Goal: Task Accomplishment & Management: Use online tool/utility

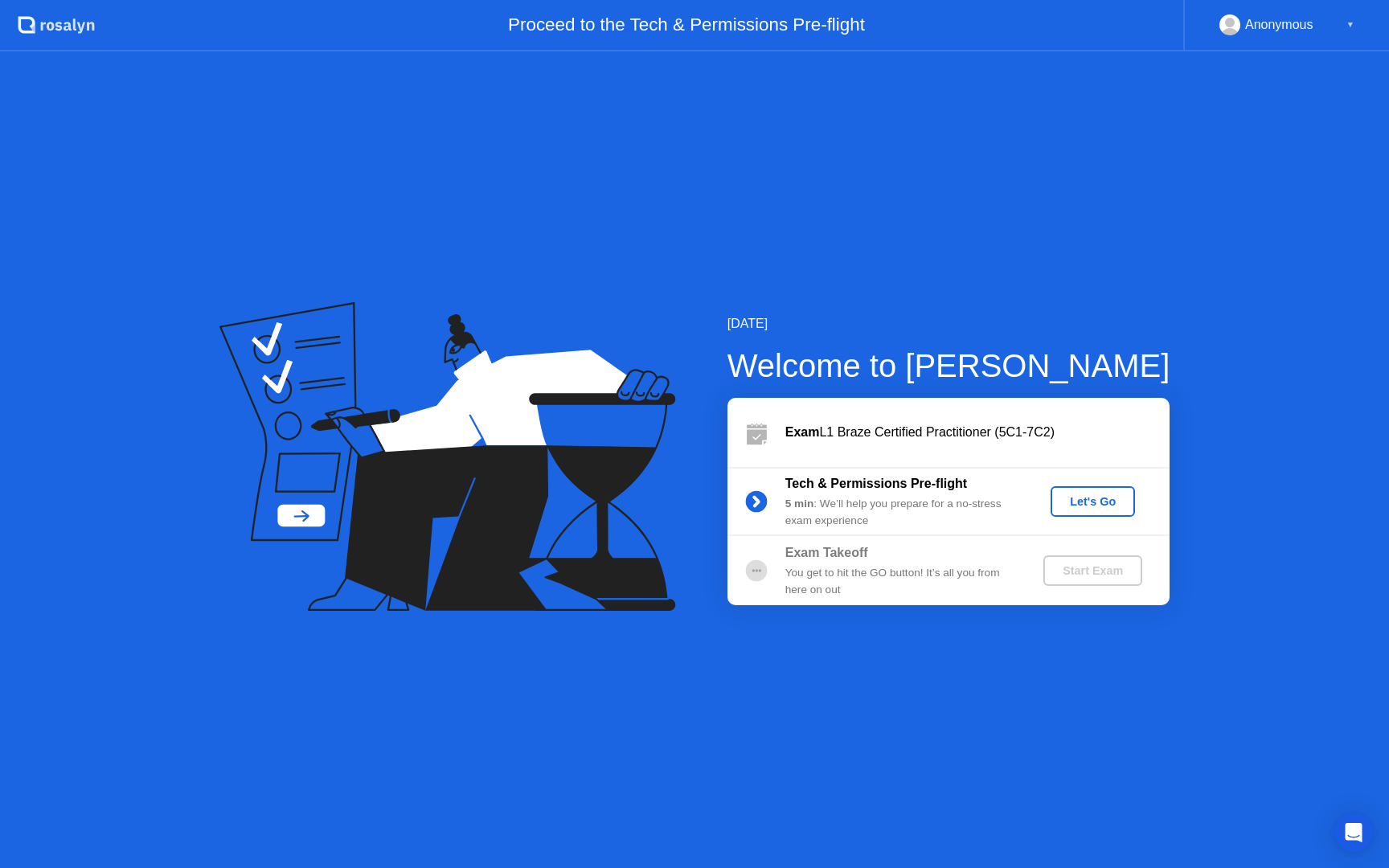
click at [1091, 497] on div "Let's Go" at bounding box center [1093, 500] width 72 height 12
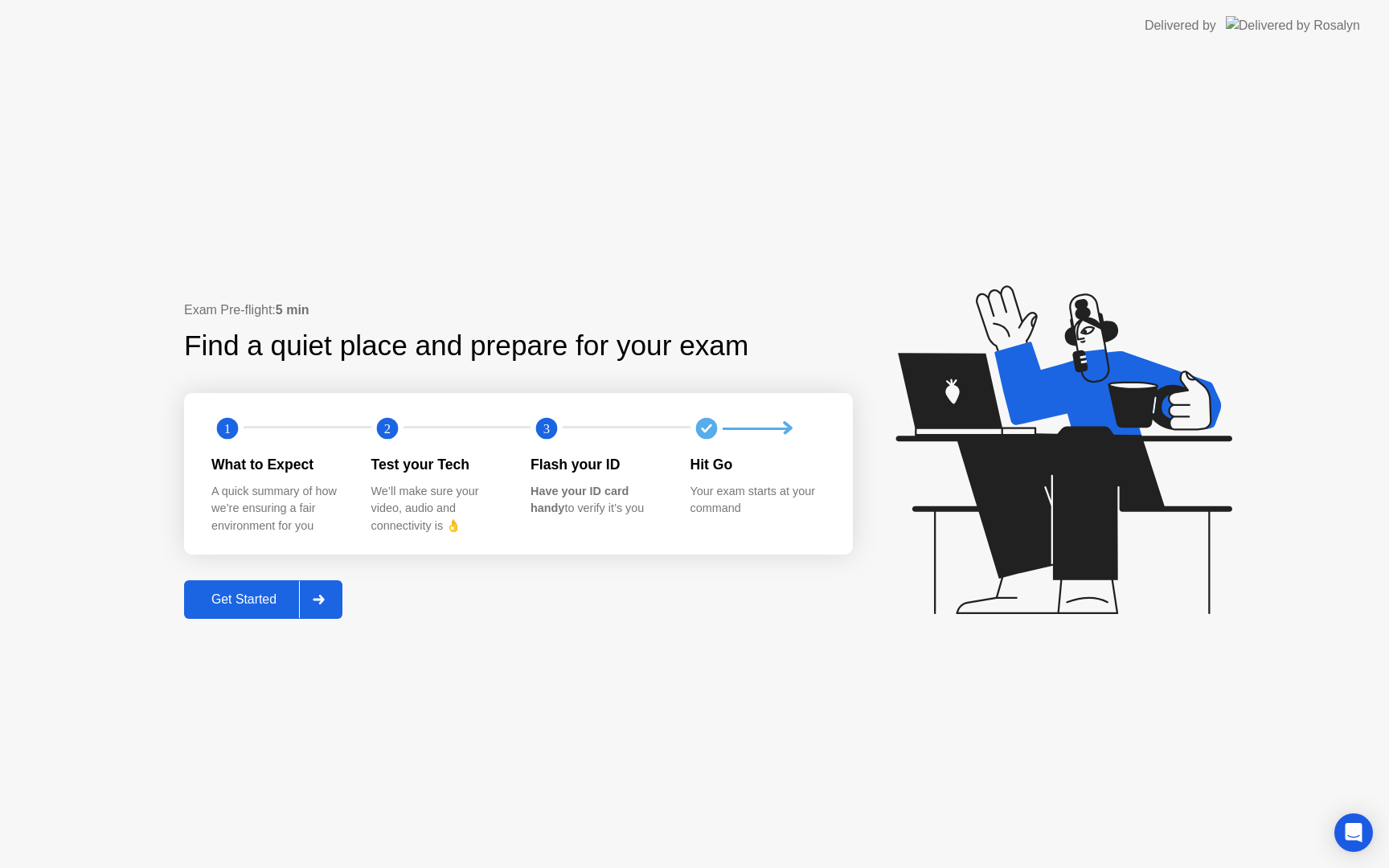
click at [267, 604] on div "Get Started" at bounding box center [244, 599] width 110 height 14
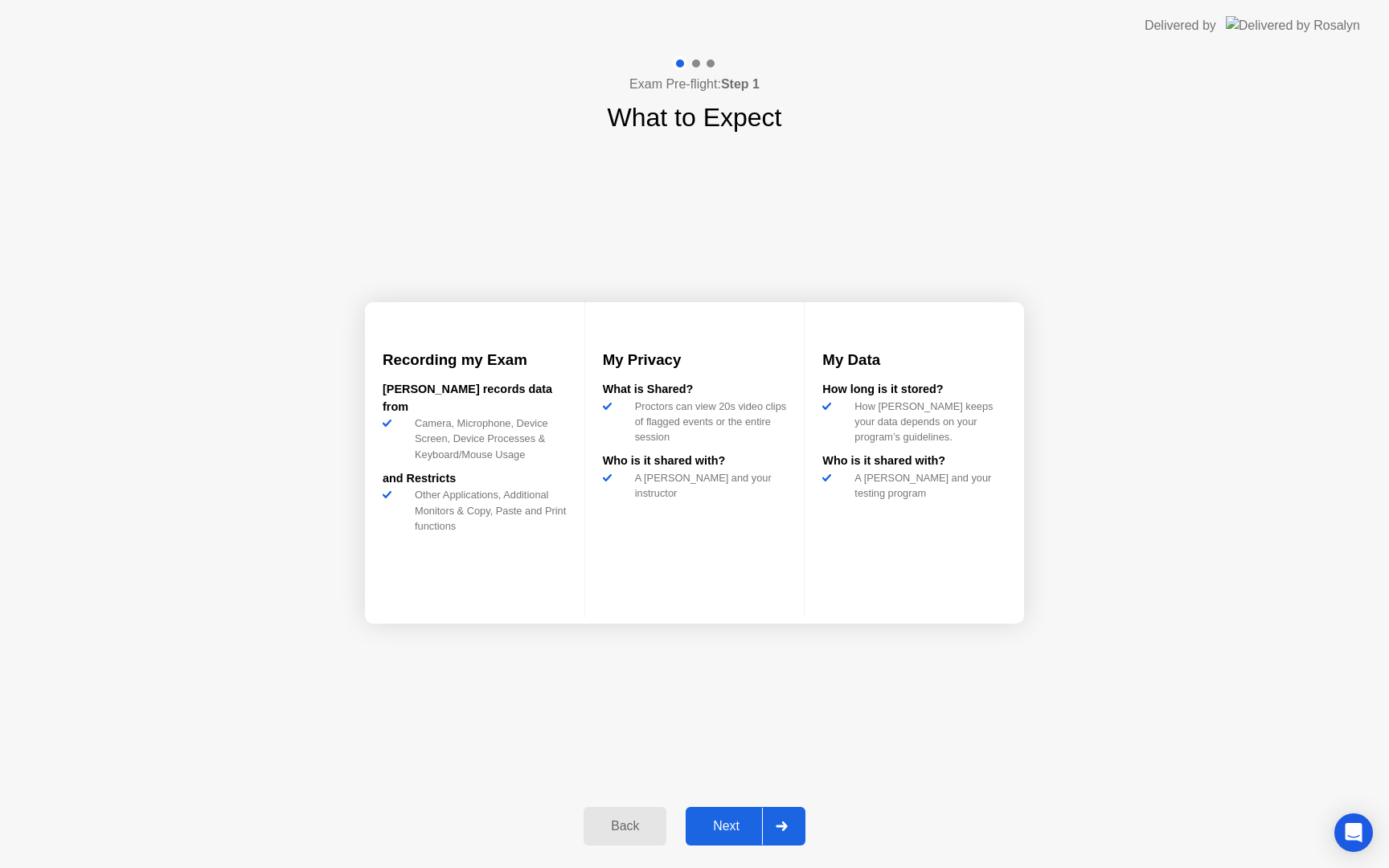
click at [720, 830] on div "Next" at bounding box center [726, 826] width 72 height 14
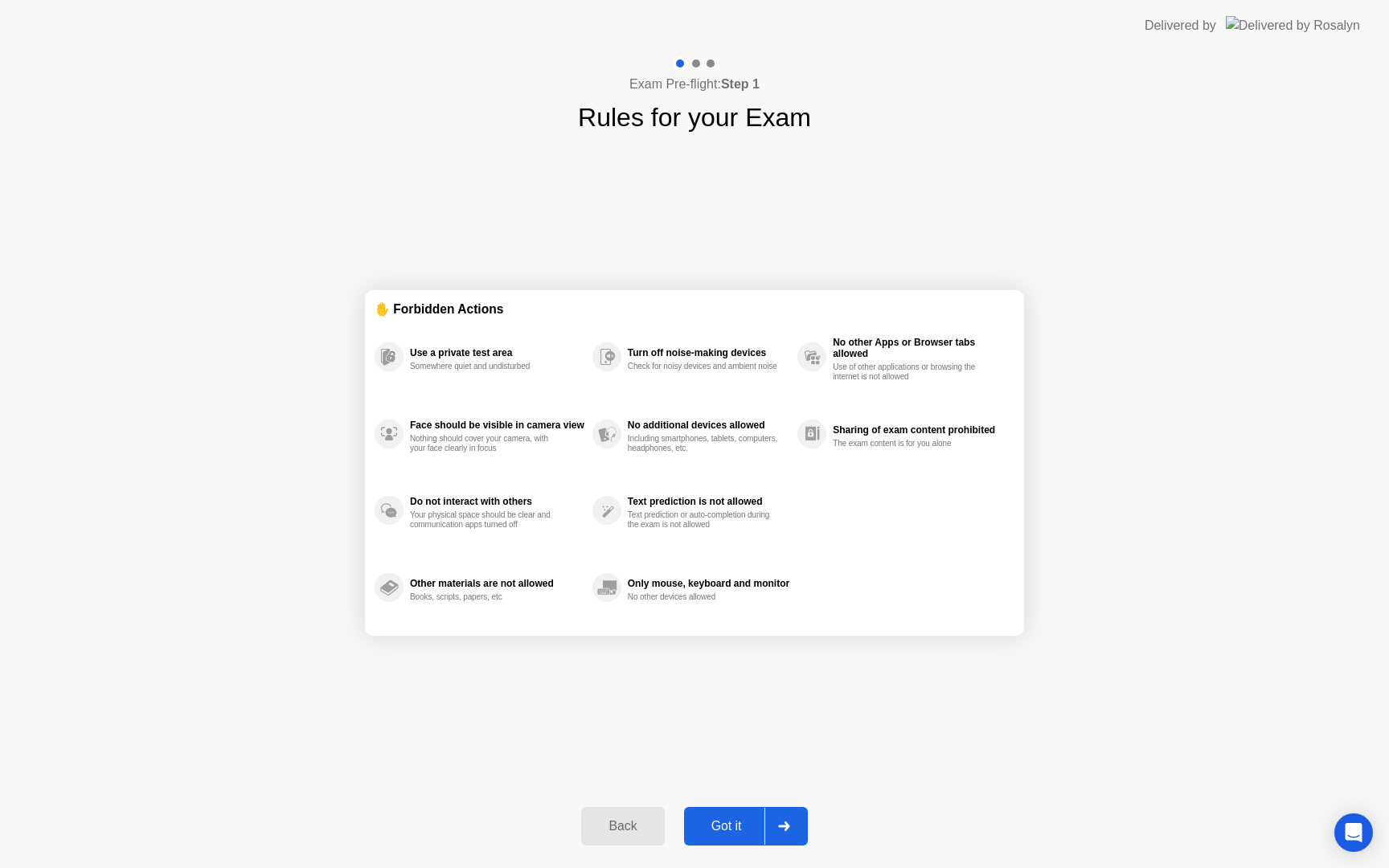
click at [720, 830] on div "Got it" at bounding box center [726, 826] width 75 height 14
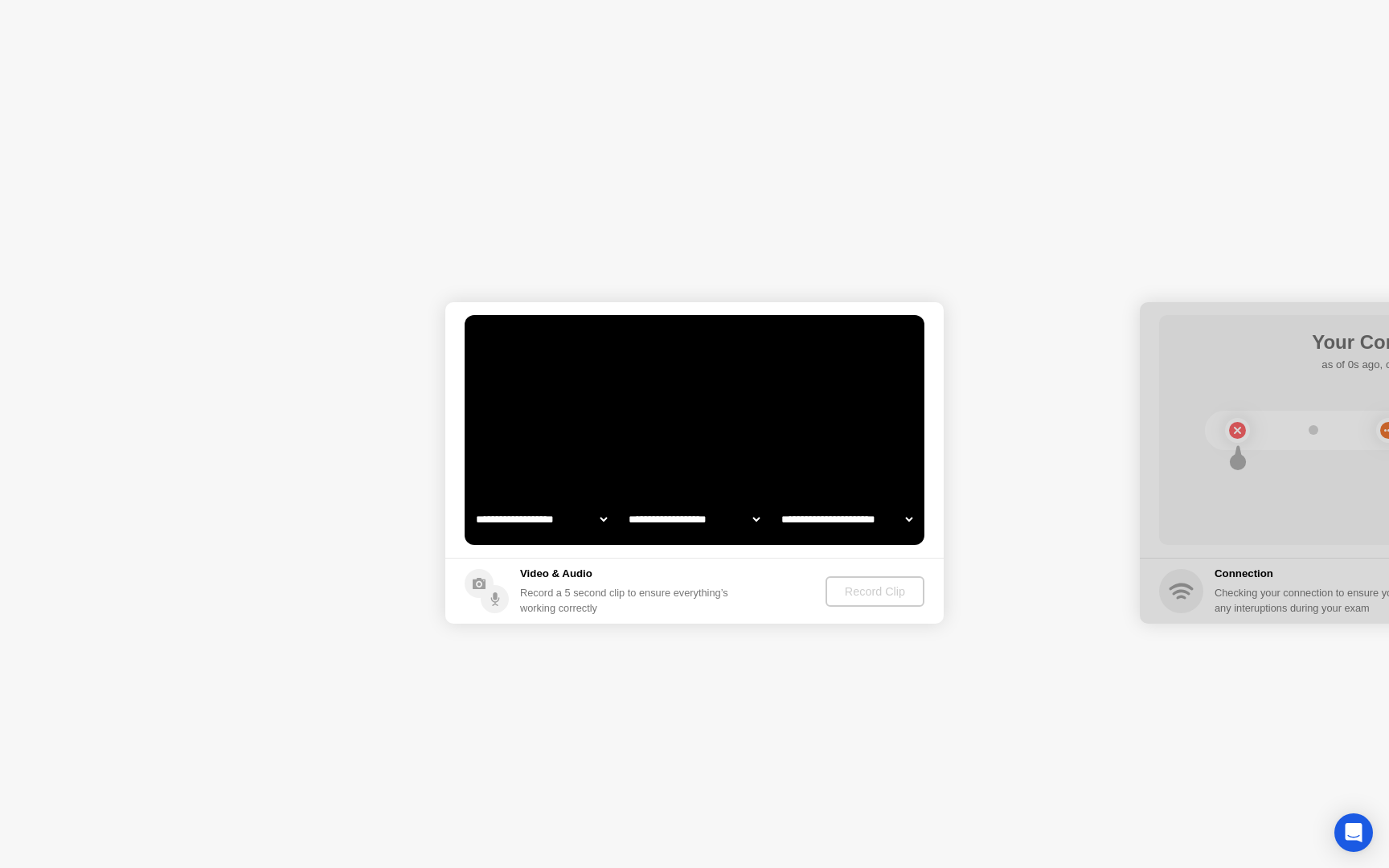
select select "**********"
select select "*******"
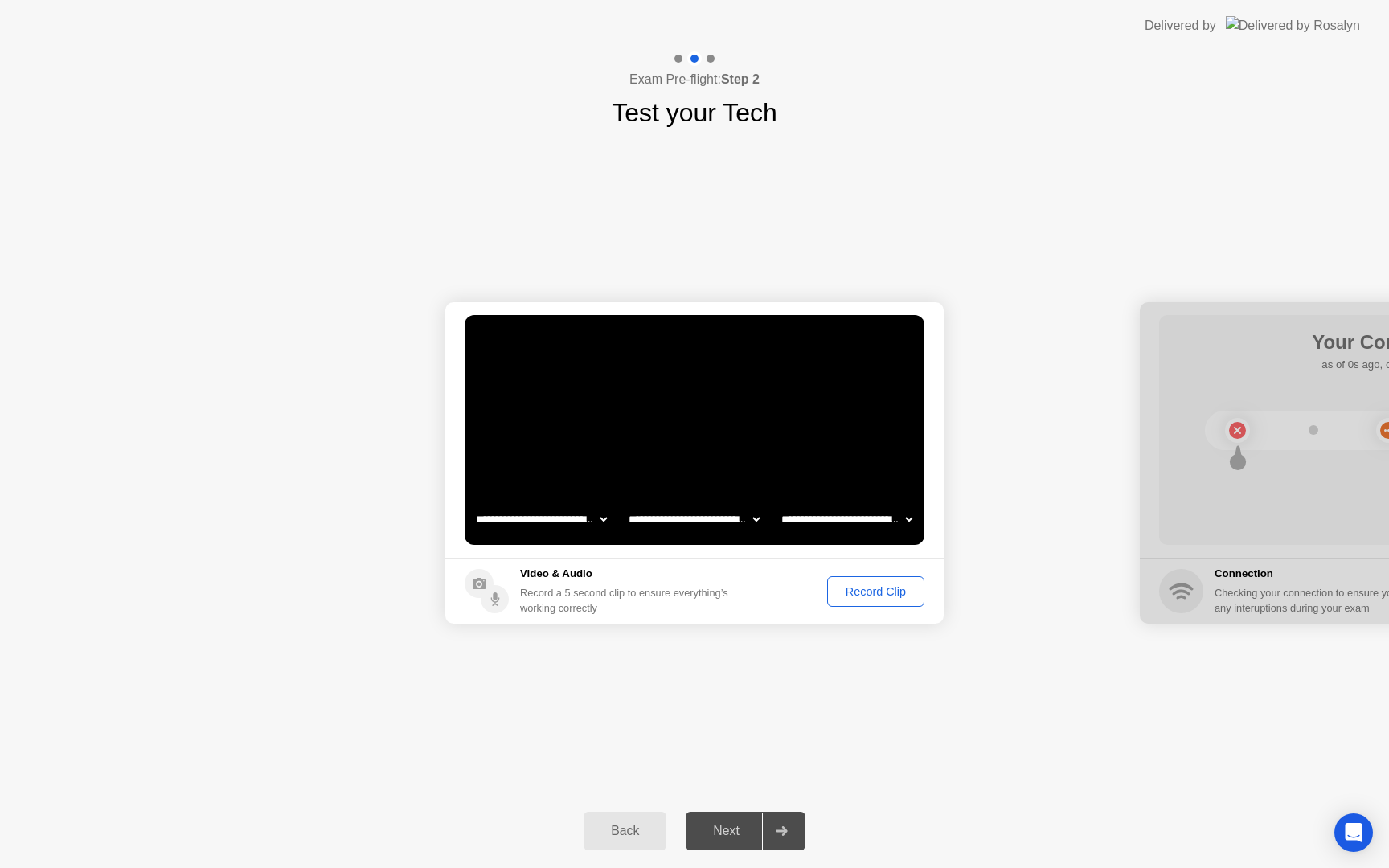
click at [897, 593] on div "Record Clip" at bounding box center [876, 591] width 86 height 12
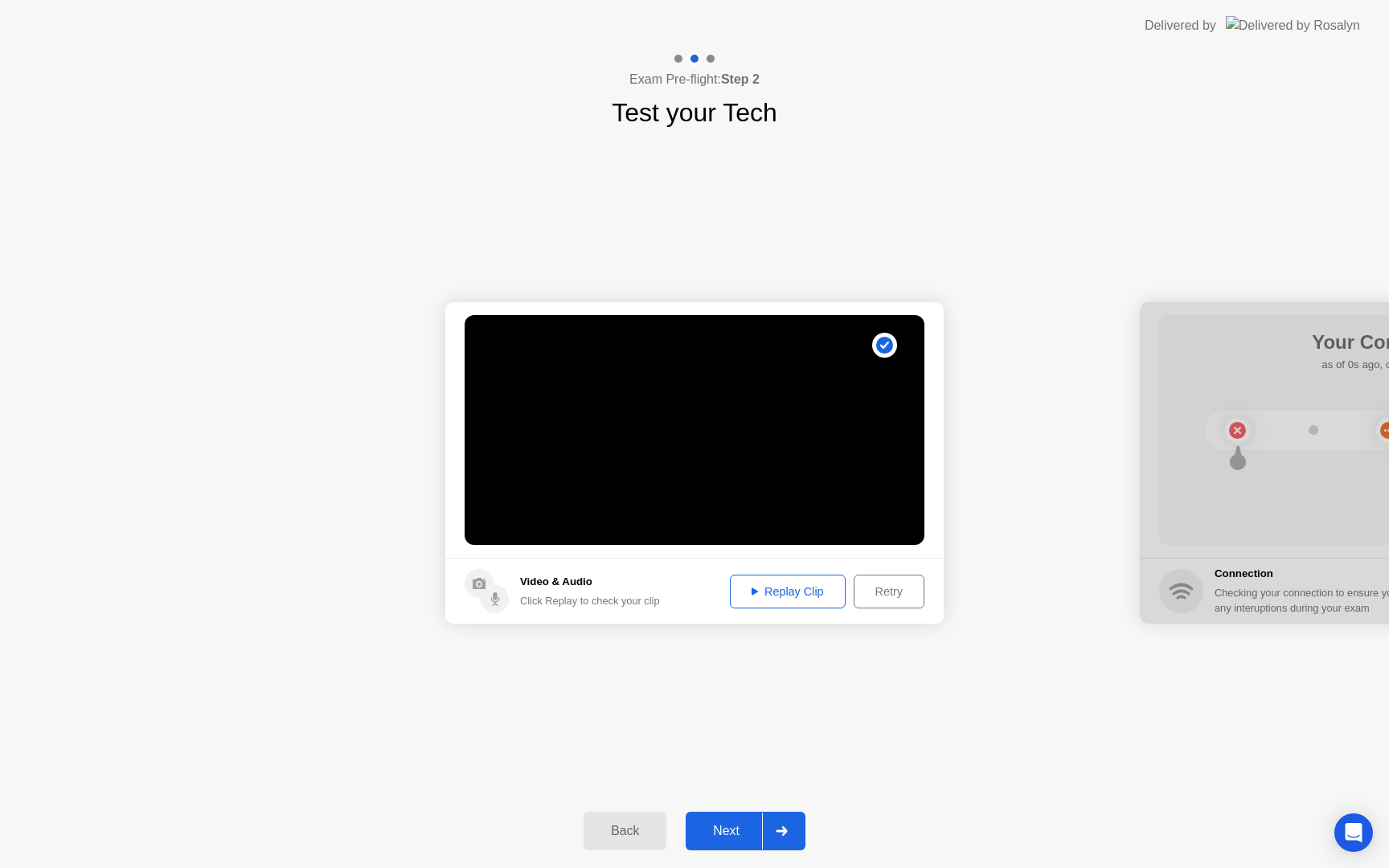
click at [730, 834] on div "Next" at bounding box center [726, 831] width 72 height 14
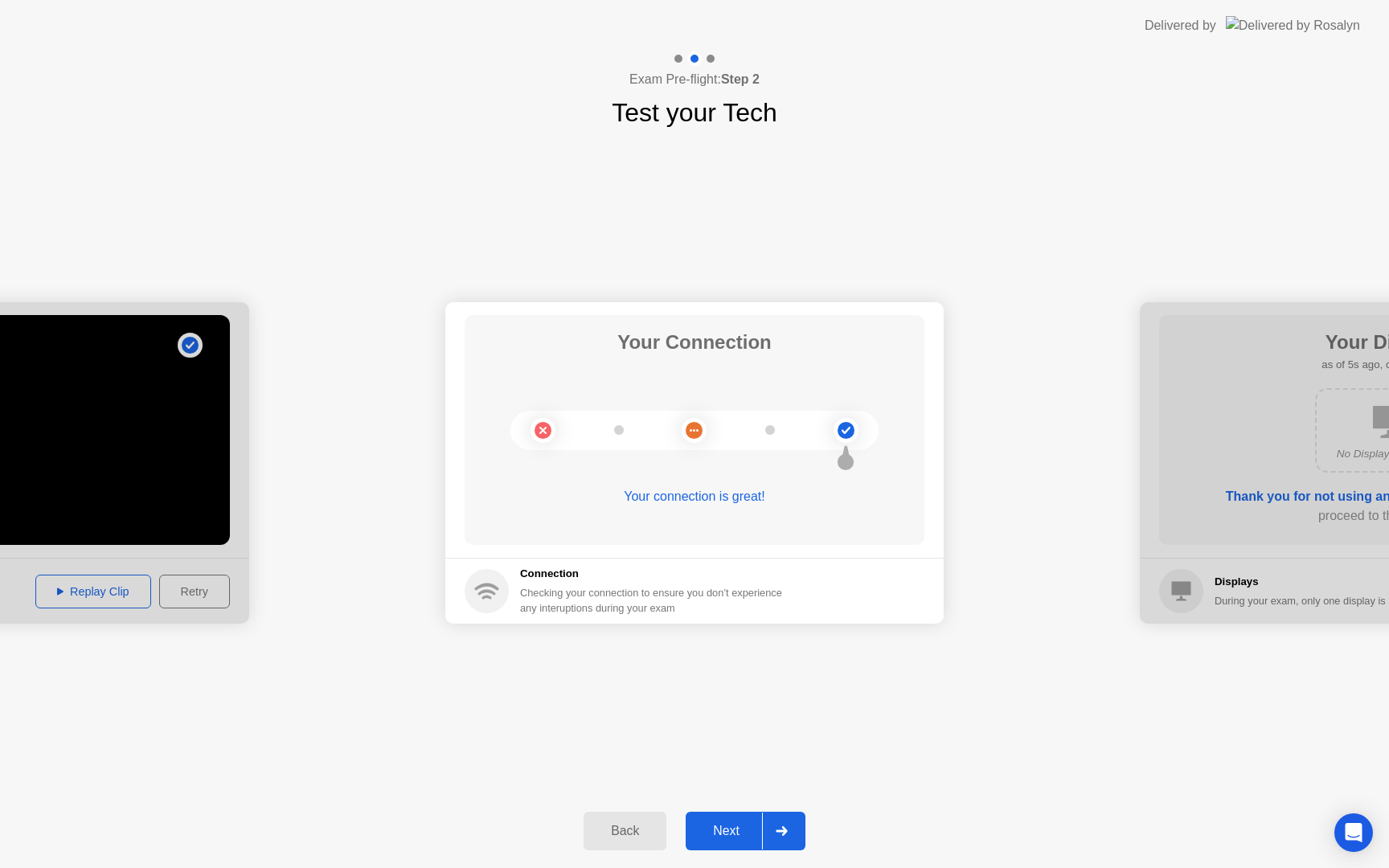
click at [730, 834] on div "Next" at bounding box center [726, 831] width 72 height 14
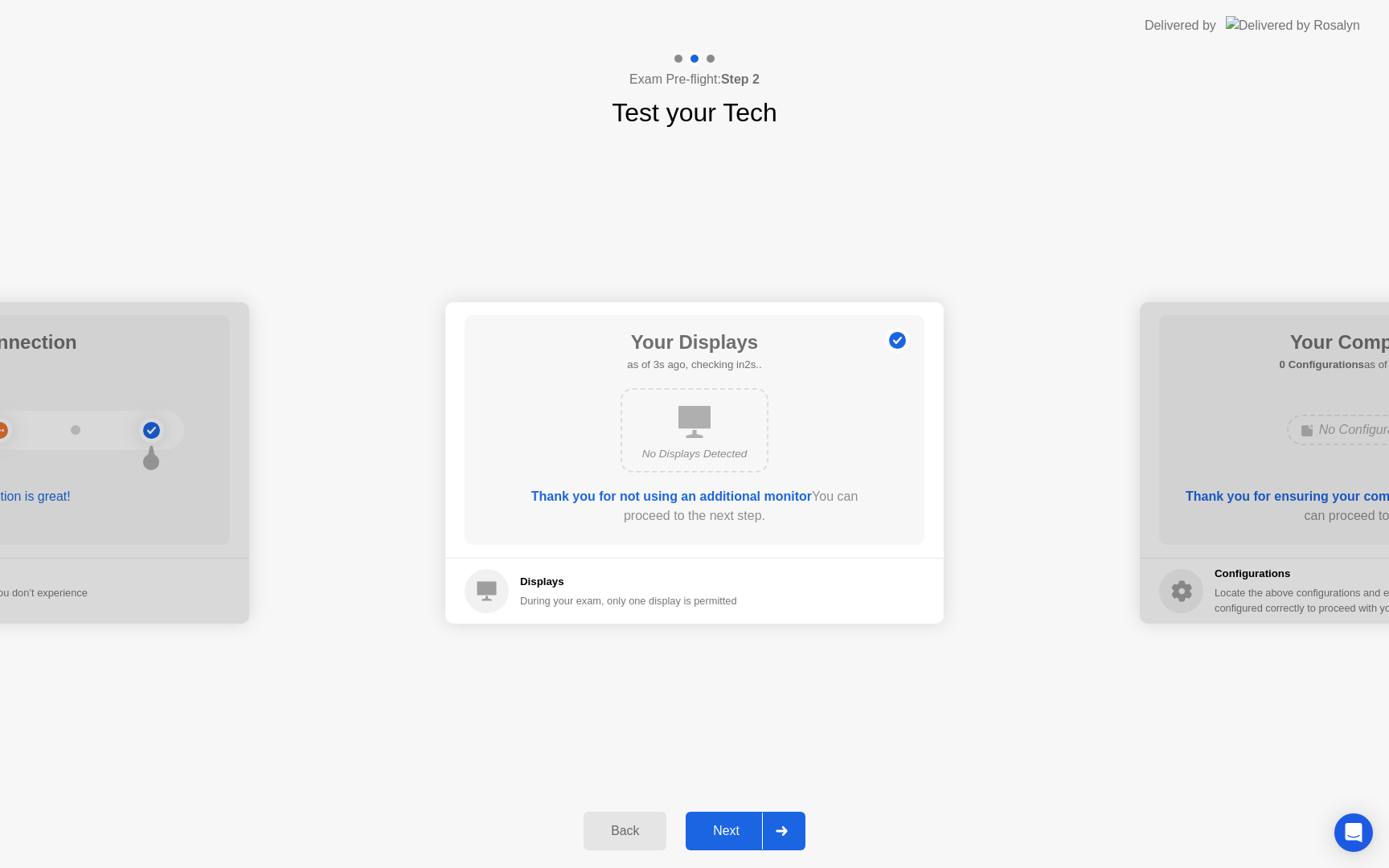
click at [730, 834] on div "Next" at bounding box center [726, 831] width 72 height 14
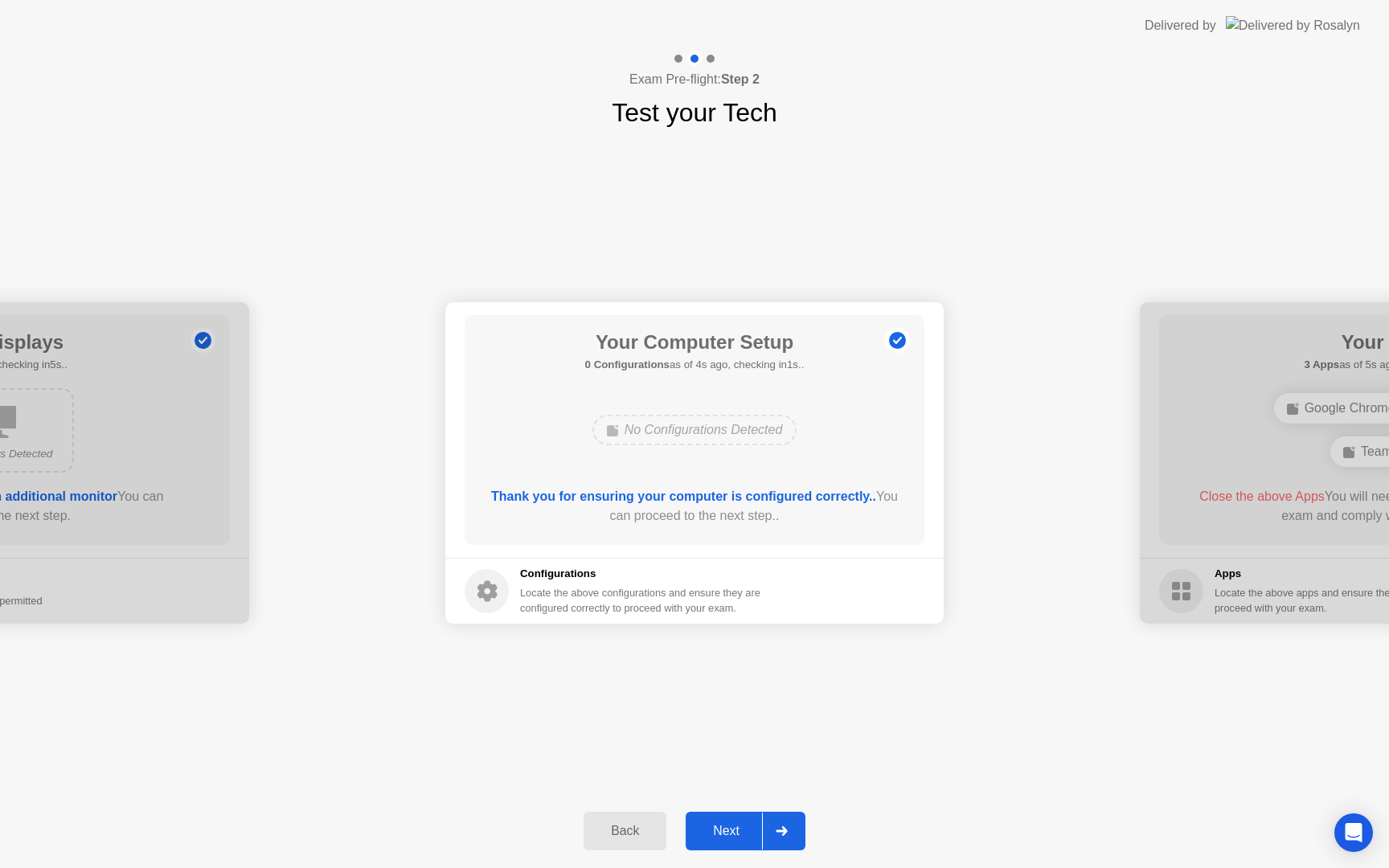
click at [730, 834] on div "Next" at bounding box center [726, 831] width 72 height 14
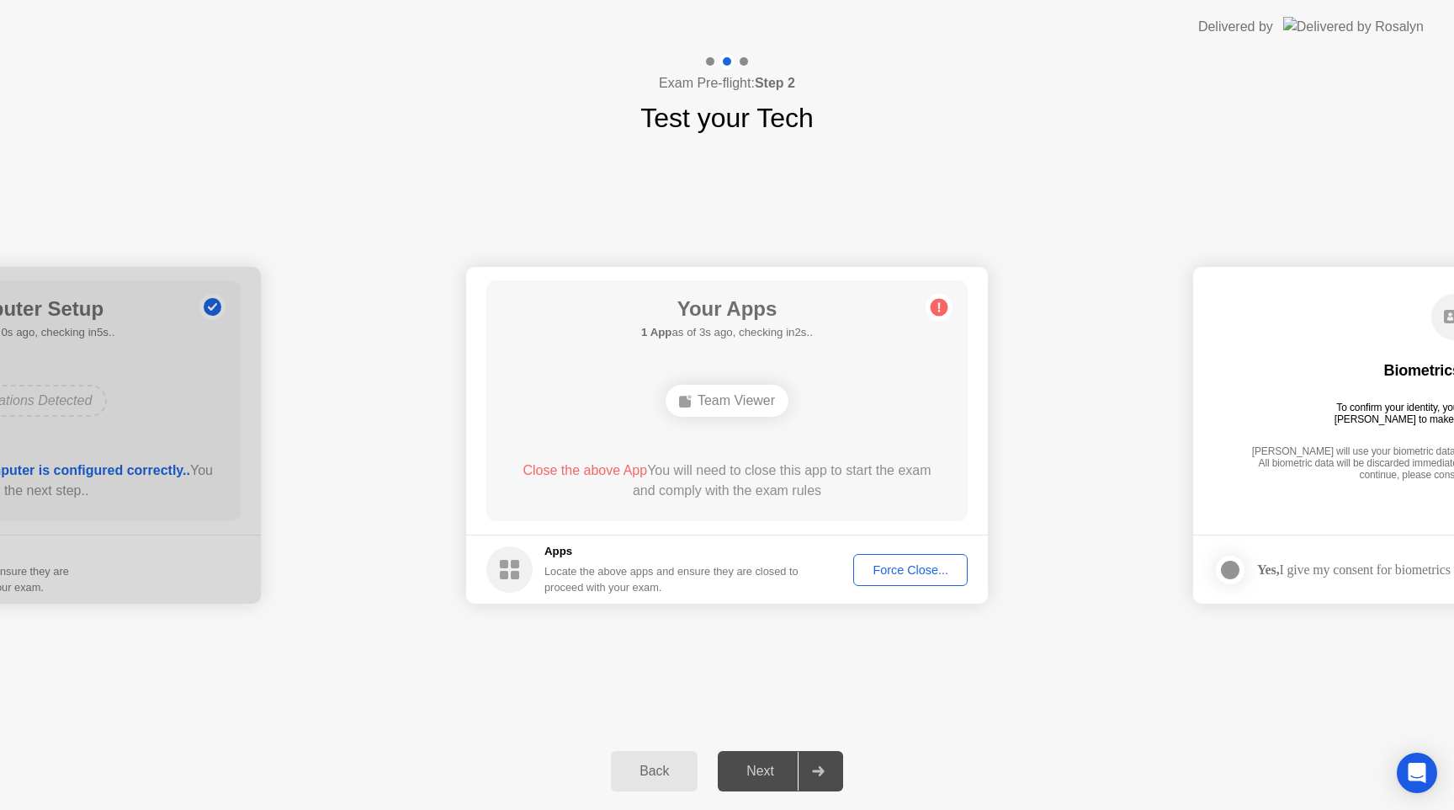
click at [726, 404] on div "Team Viewer" at bounding box center [727, 401] width 123 height 32
click at [884, 563] on div "Force Close..." at bounding box center [910, 569] width 103 height 13
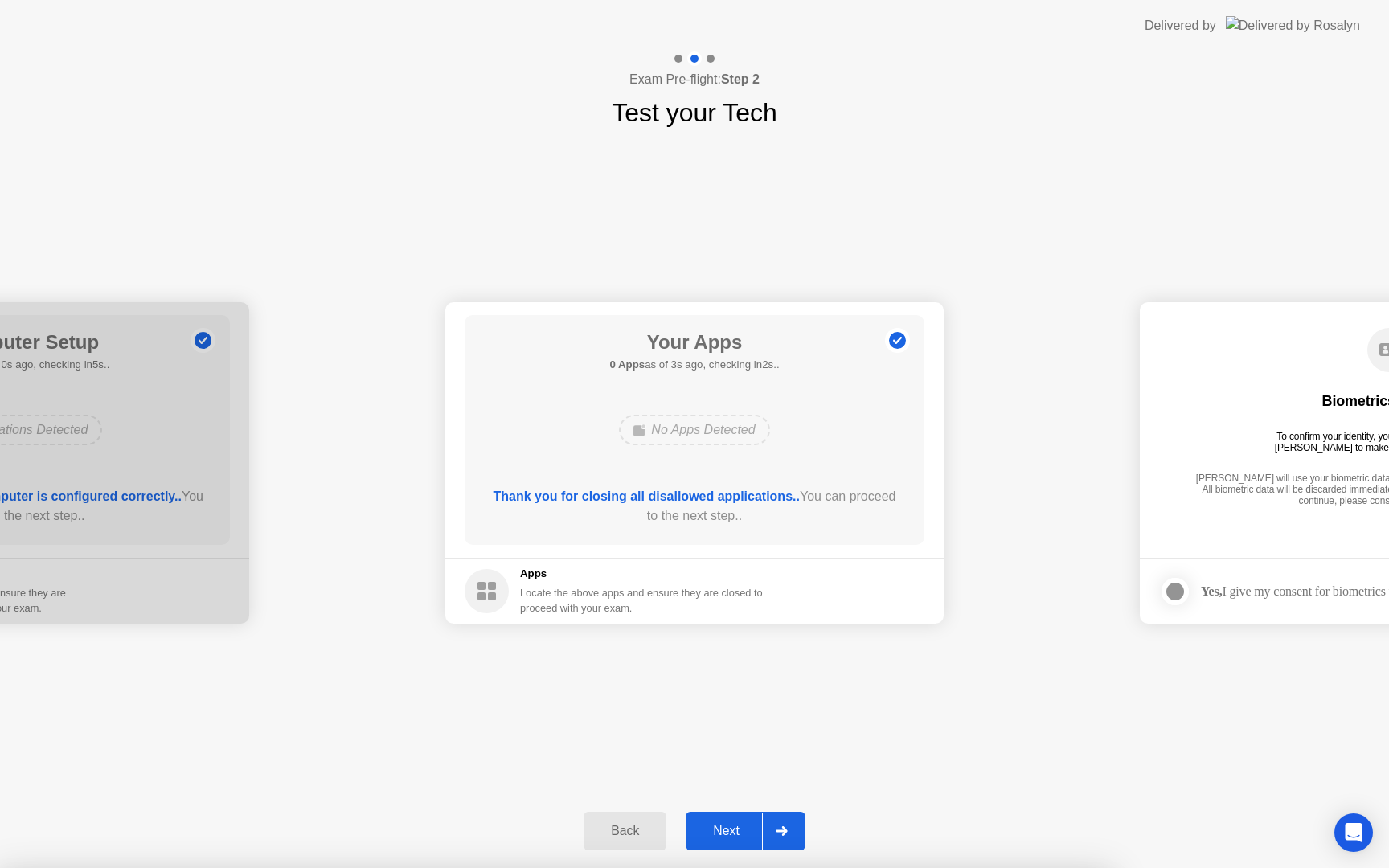
click at [759, 867] on div at bounding box center [694, 868] width 1389 height 0
click at [729, 820] on button "Next" at bounding box center [745, 831] width 119 height 38
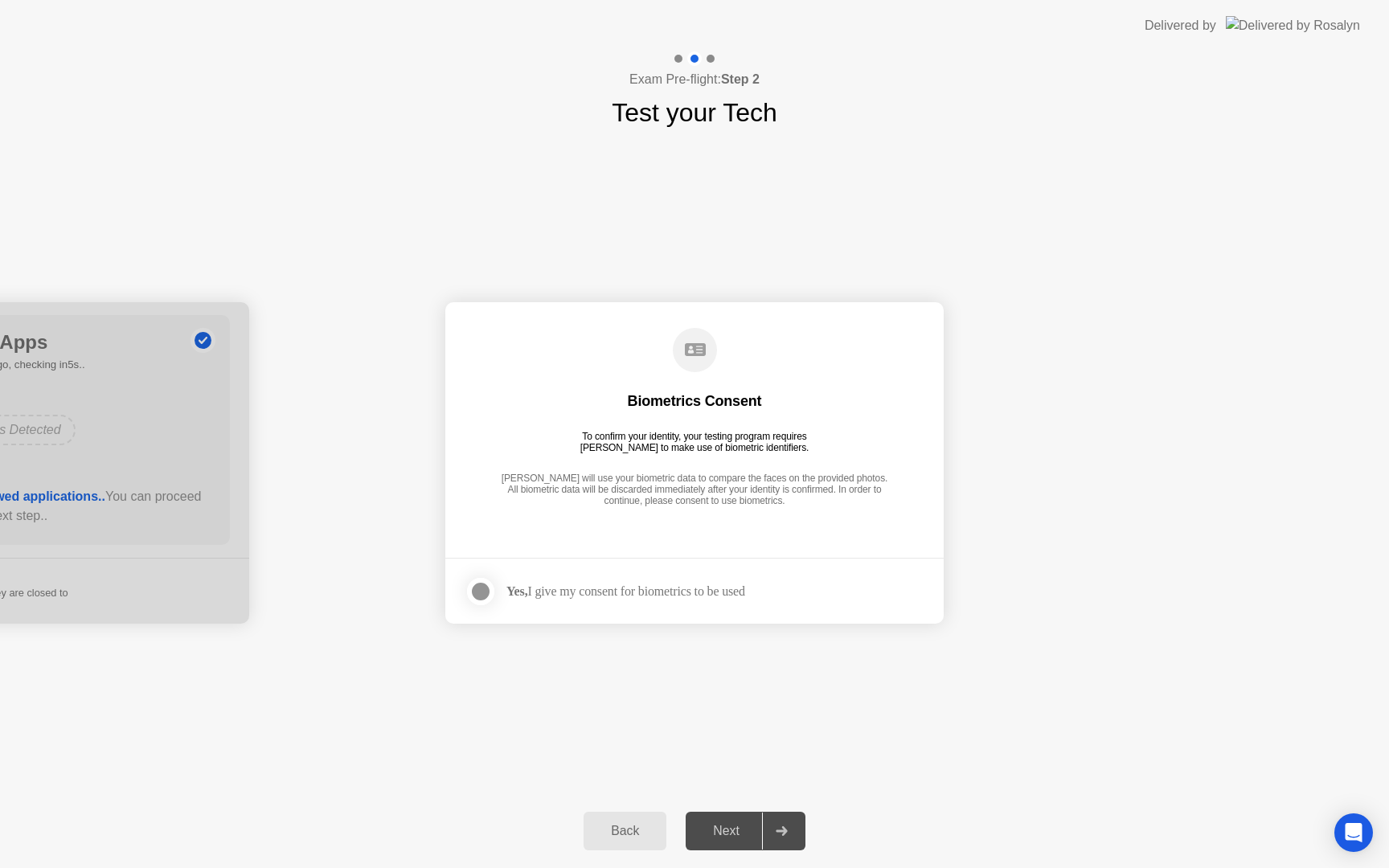
click at [654, 592] on div "Yes, I give my consent for biometrics to be used" at bounding box center [626, 591] width 239 height 15
click at [481, 591] on div at bounding box center [481, 591] width 19 height 19
click at [716, 824] on div "Next" at bounding box center [726, 831] width 72 height 14
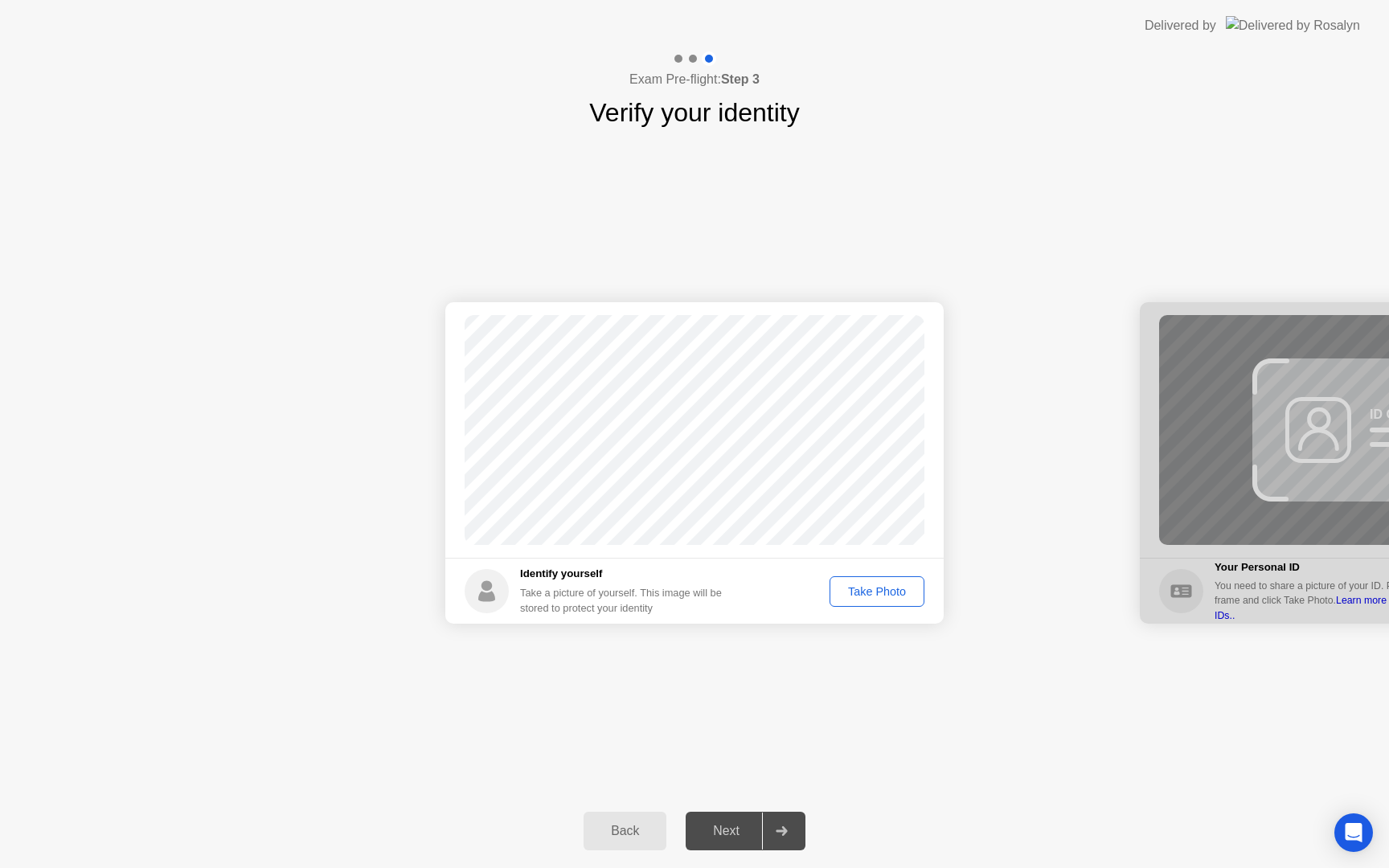
click at [870, 586] on div "Take Photo" at bounding box center [877, 591] width 84 height 12
click at [742, 825] on div "Next" at bounding box center [726, 831] width 72 height 14
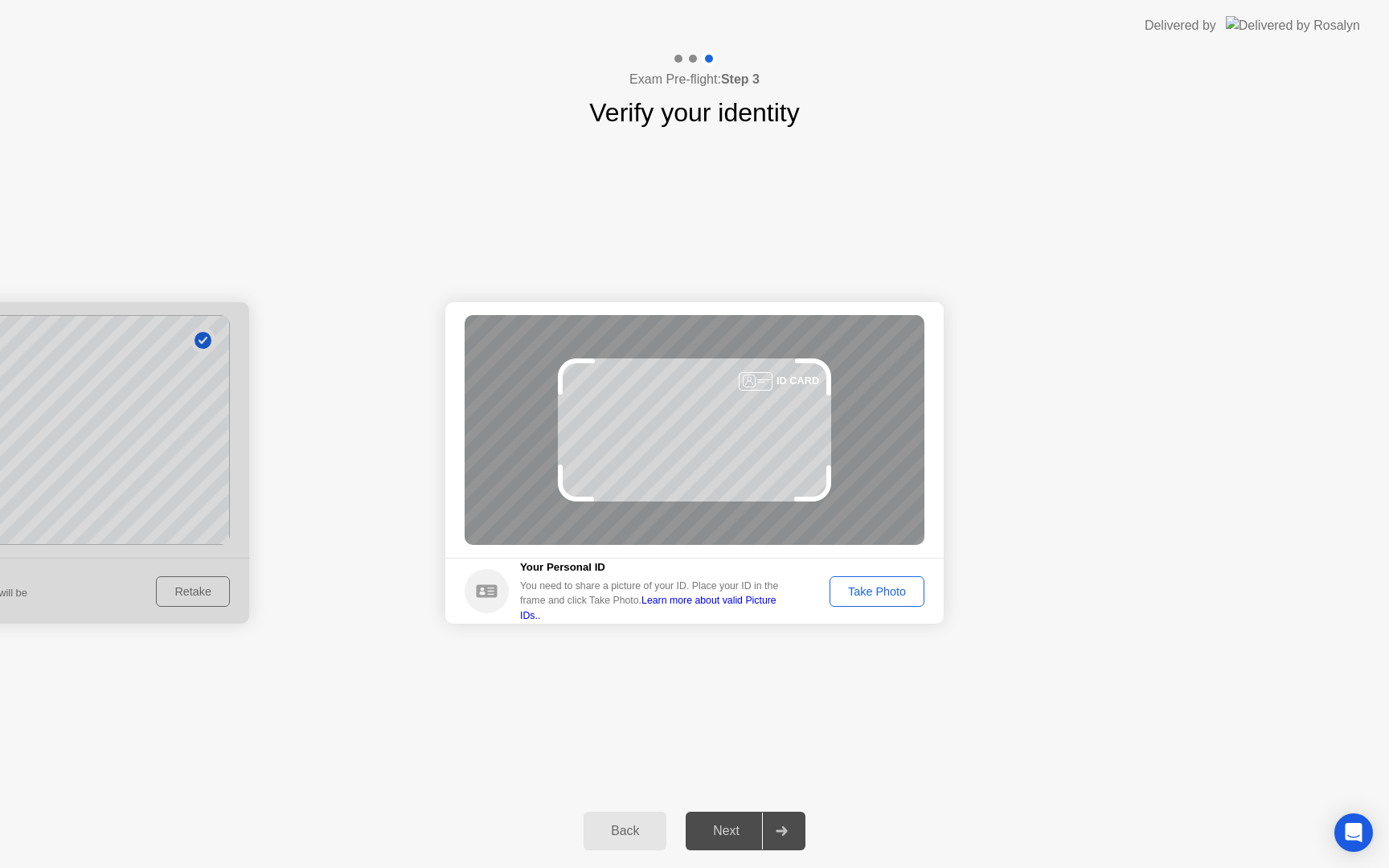
click at [885, 586] on div "Take Photo" at bounding box center [877, 591] width 84 height 12
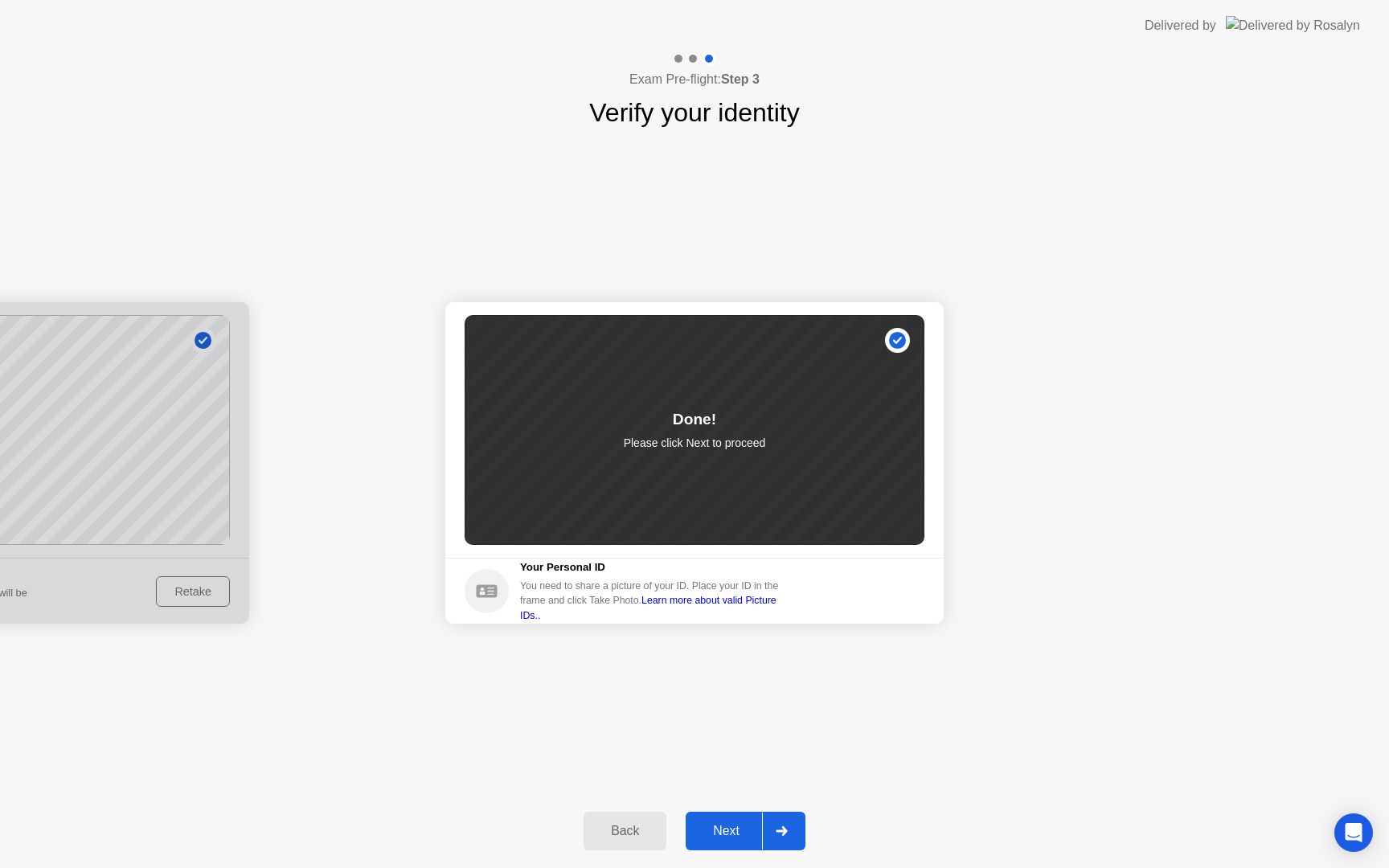
click at [721, 824] on div "Next" at bounding box center [726, 831] width 72 height 14
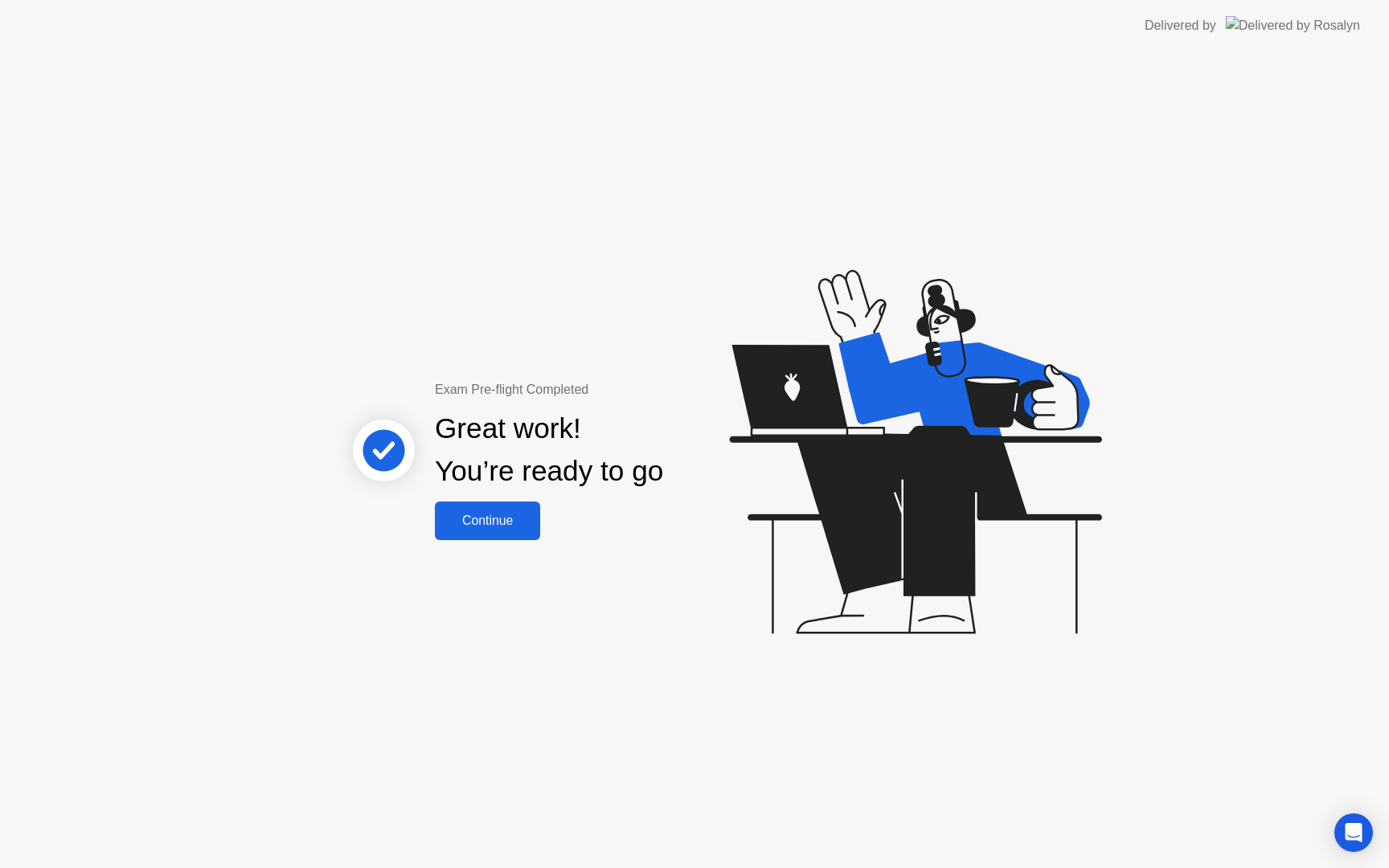
click at [492, 517] on div "Continue" at bounding box center [487, 520] width 96 height 14
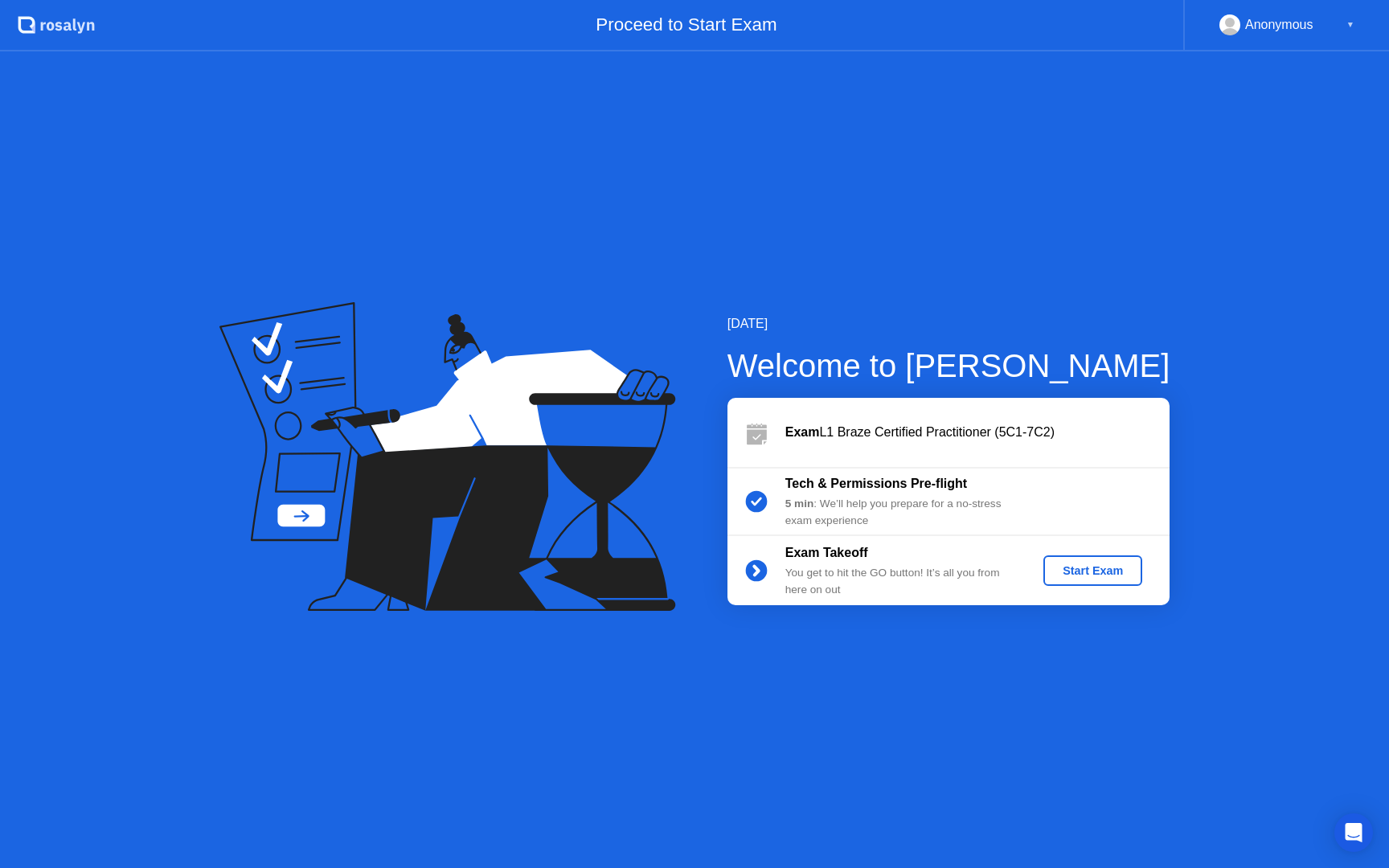
click at [1085, 573] on div "Start Exam" at bounding box center [1093, 570] width 86 height 12
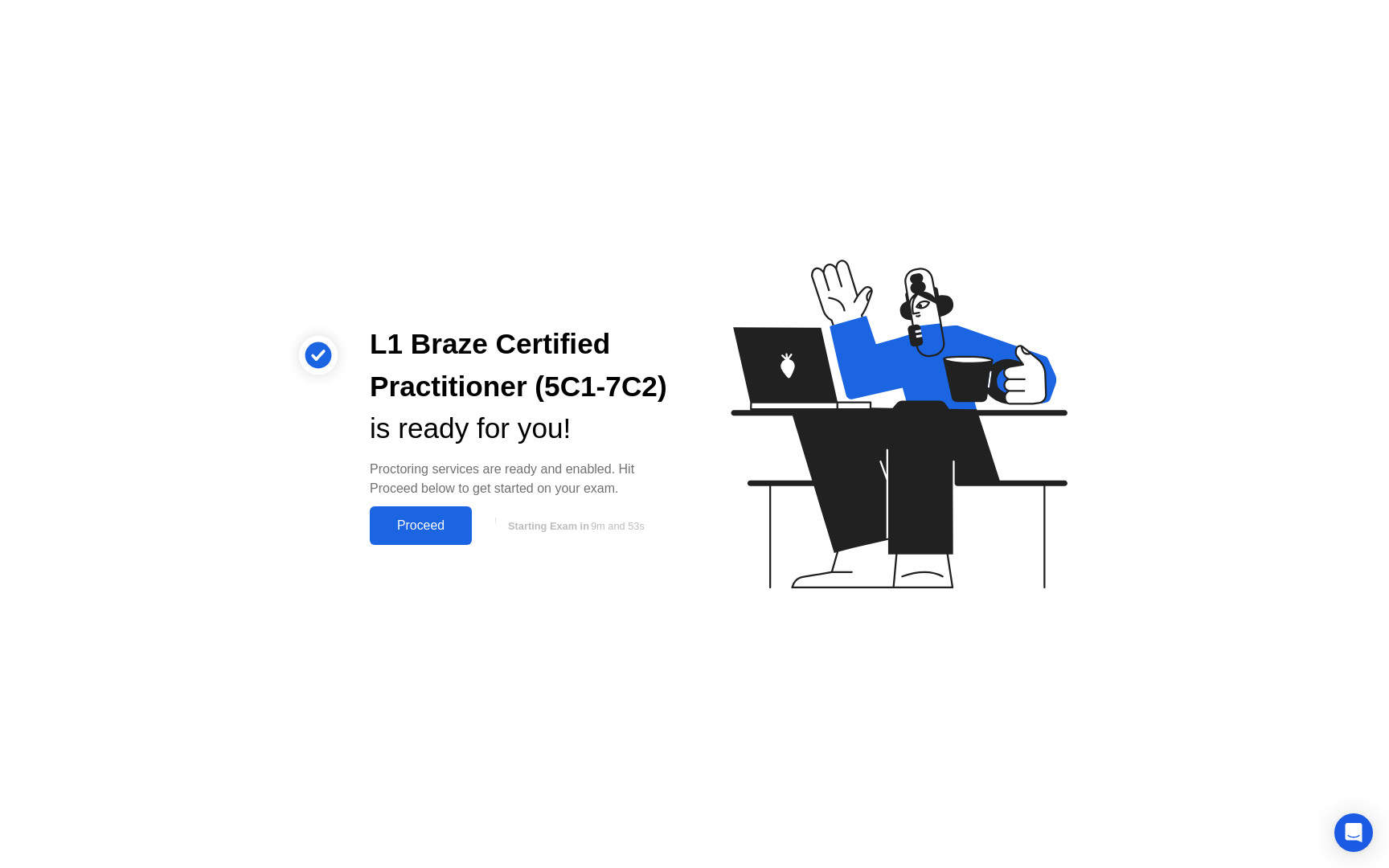
click at [418, 533] on div "Proceed" at bounding box center [420, 525] width 93 height 14
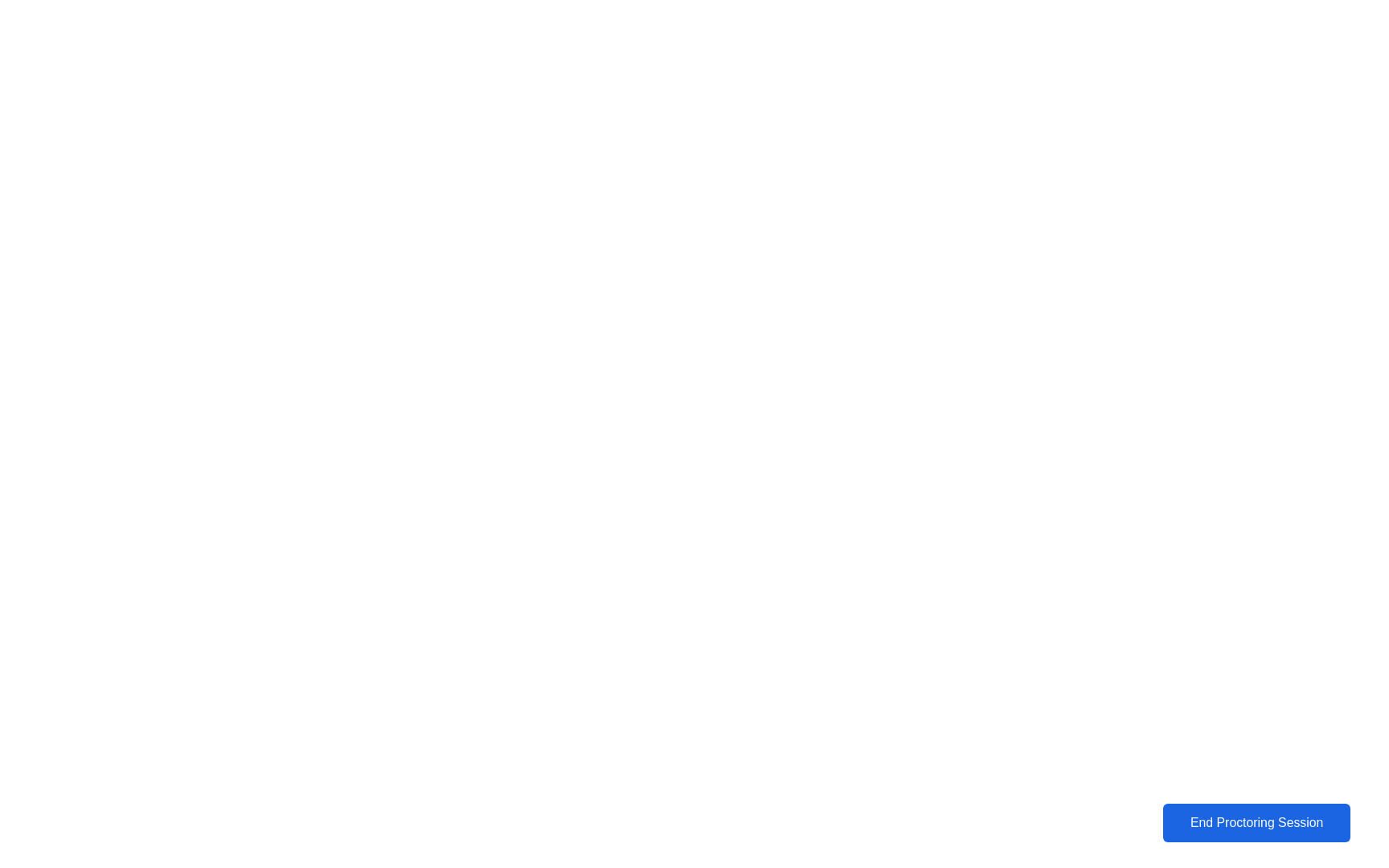
click at [1211, 823] on div "End Proctoring Session" at bounding box center [1257, 822] width 179 height 14
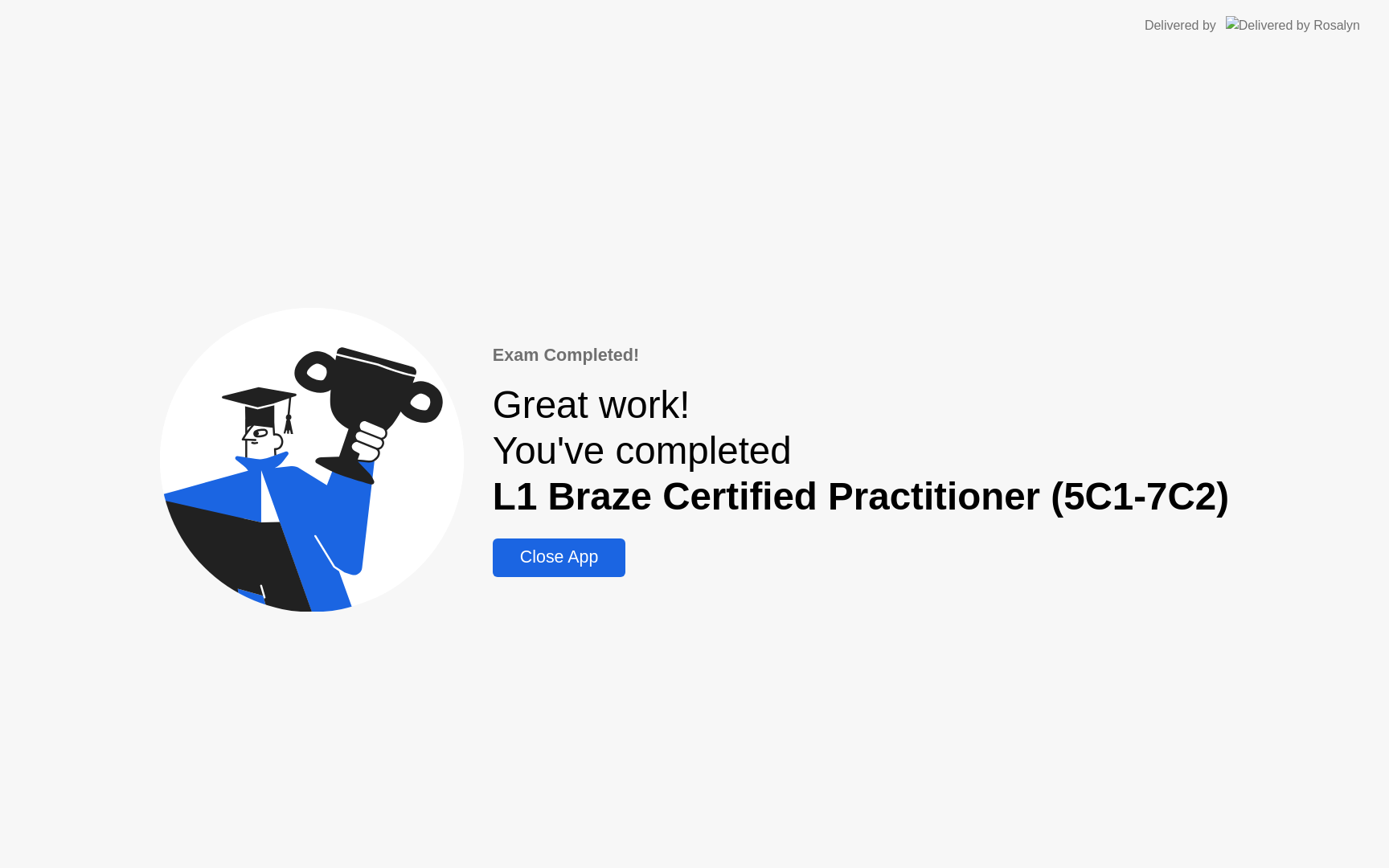
click at [565, 553] on div "Close App" at bounding box center [559, 557] width 123 height 20
